Goal: Information Seeking & Learning: Learn about a topic

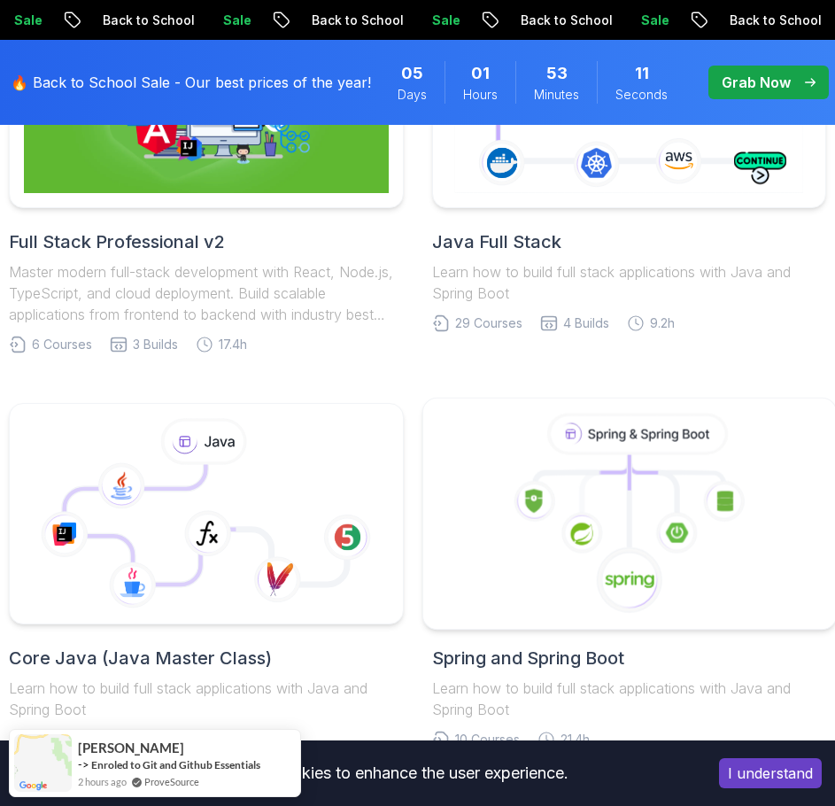
scroll to position [709, 0]
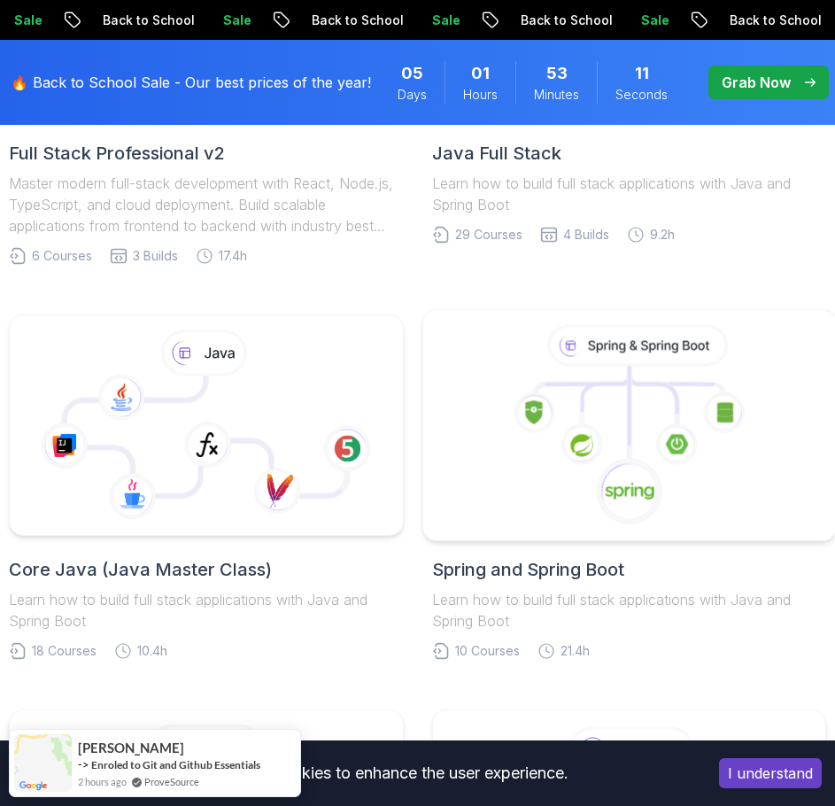
click at [465, 446] on icon at bounding box center [629, 425] width 383 height 201
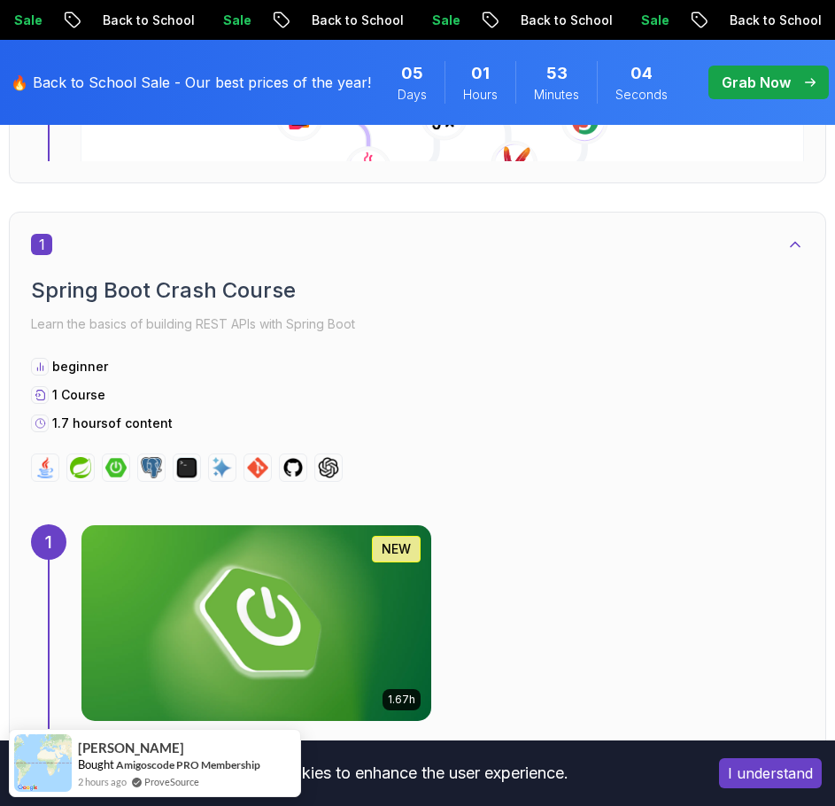
scroll to position [1151, 0]
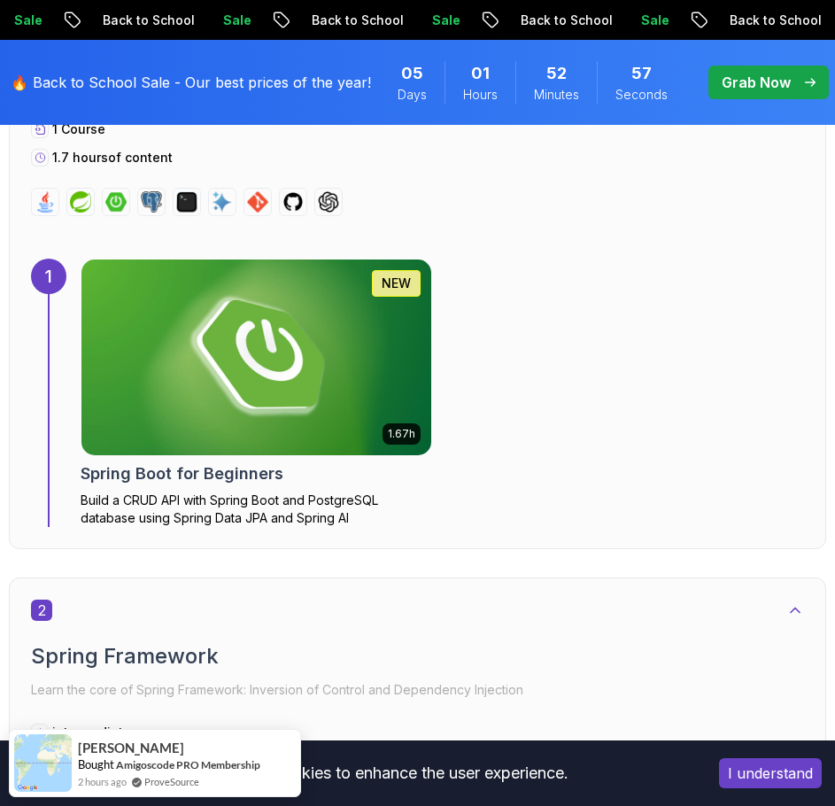
click at [239, 469] on h2 "Spring Boot for Beginners" at bounding box center [182, 473] width 203 height 25
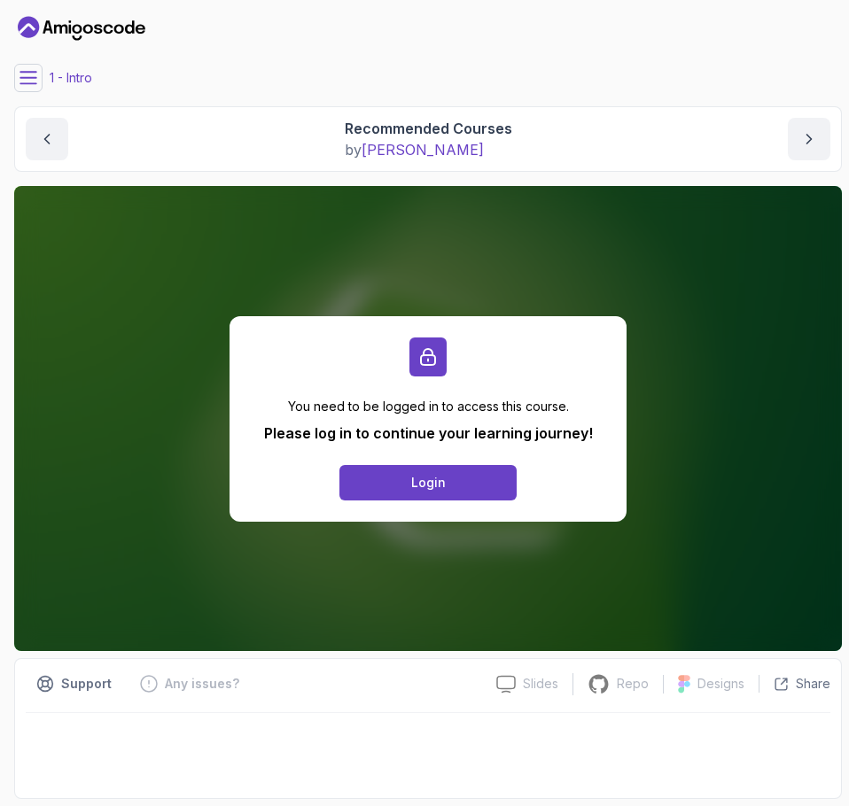
click at [126, 26] on icon "Dashboard" at bounding box center [82, 28] width 128 height 28
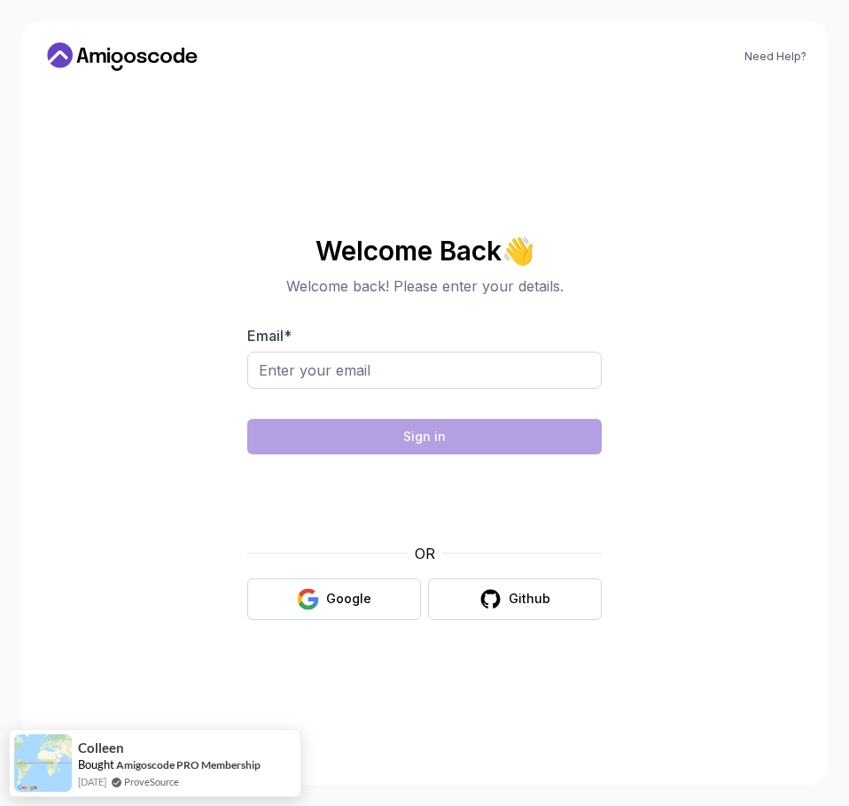
click at [134, 312] on section "Welcome Back 👋 Welcome back! Please enter your details. Email * Sign in OR Goog…" at bounding box center [424, 428] width 595 height 419
click at [188, 53] on icon at bounding box center [191, 57] width 12 height 11
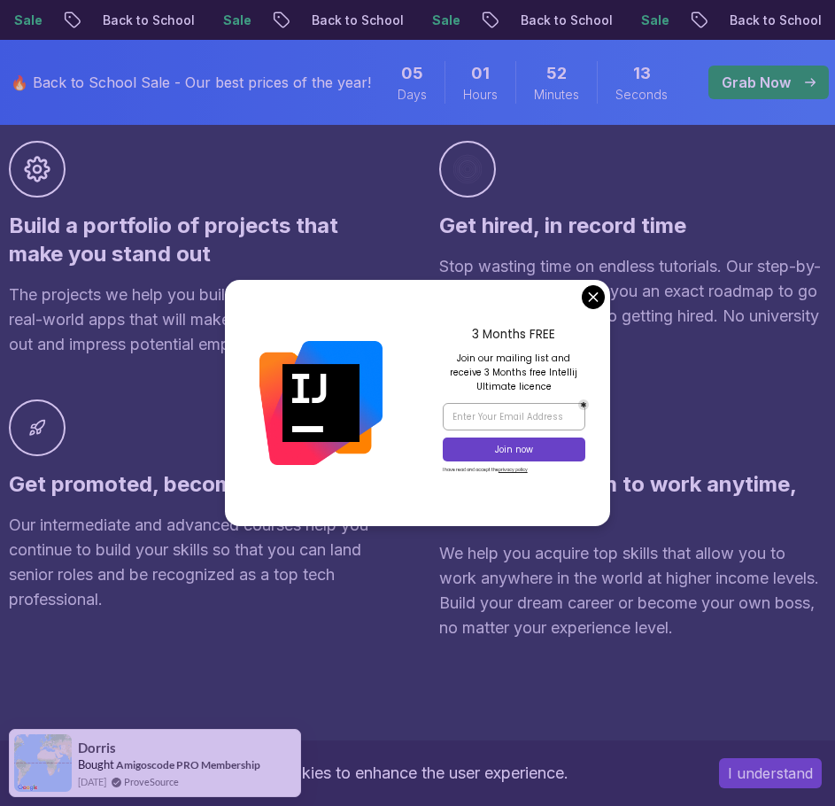
scroll to position [1594, 0]
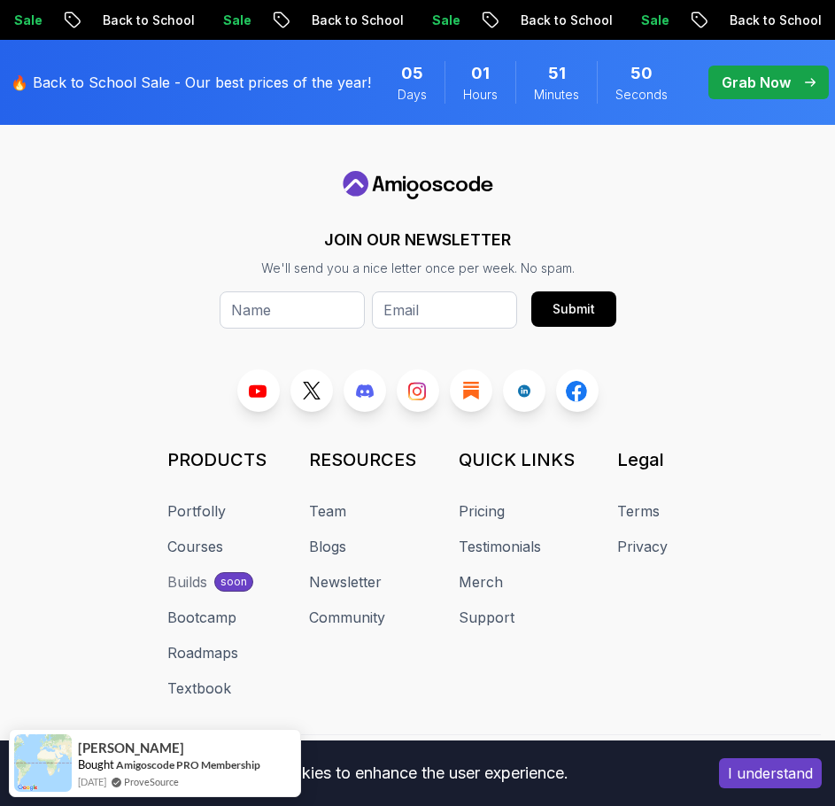
scroll to position [7860, 0]
